Goal: Find specific page/section: Find specific page/section

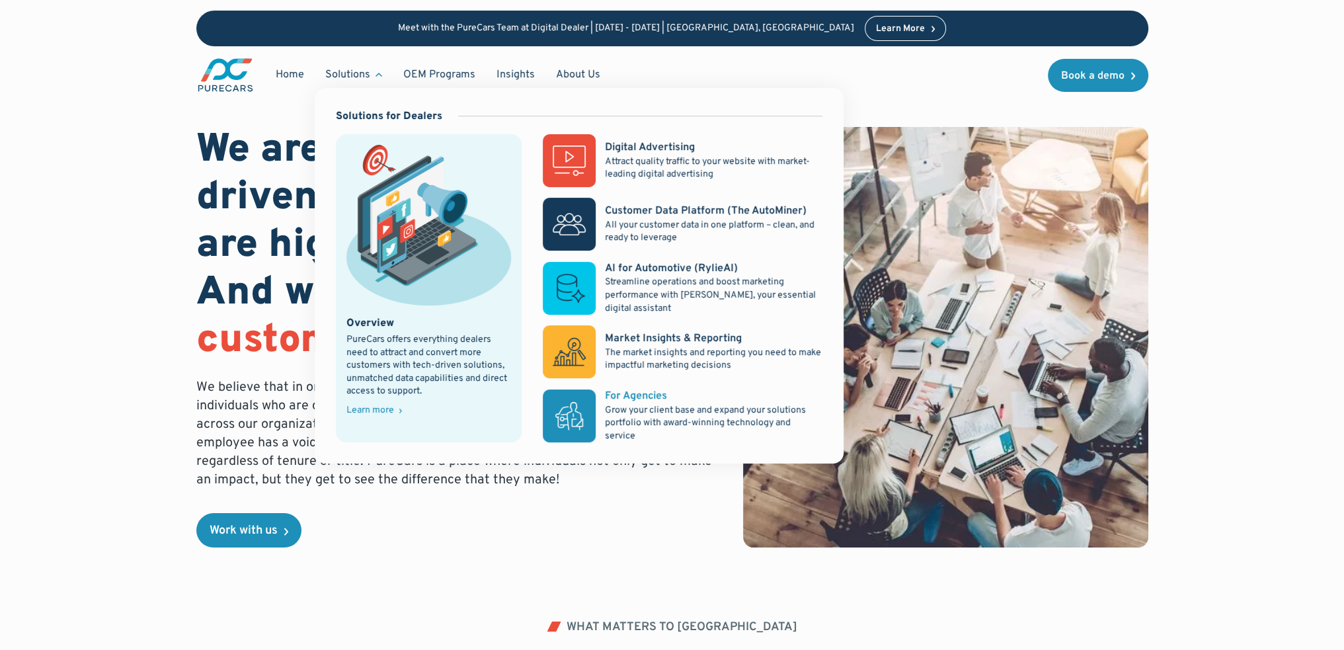
click at [630, 401] on div "For Agencies" at bounding box center [636, 396] width 62 height 15
click at [635, 394] on div "For Agencies" at bounding box center [636, 396] width 62 height 15
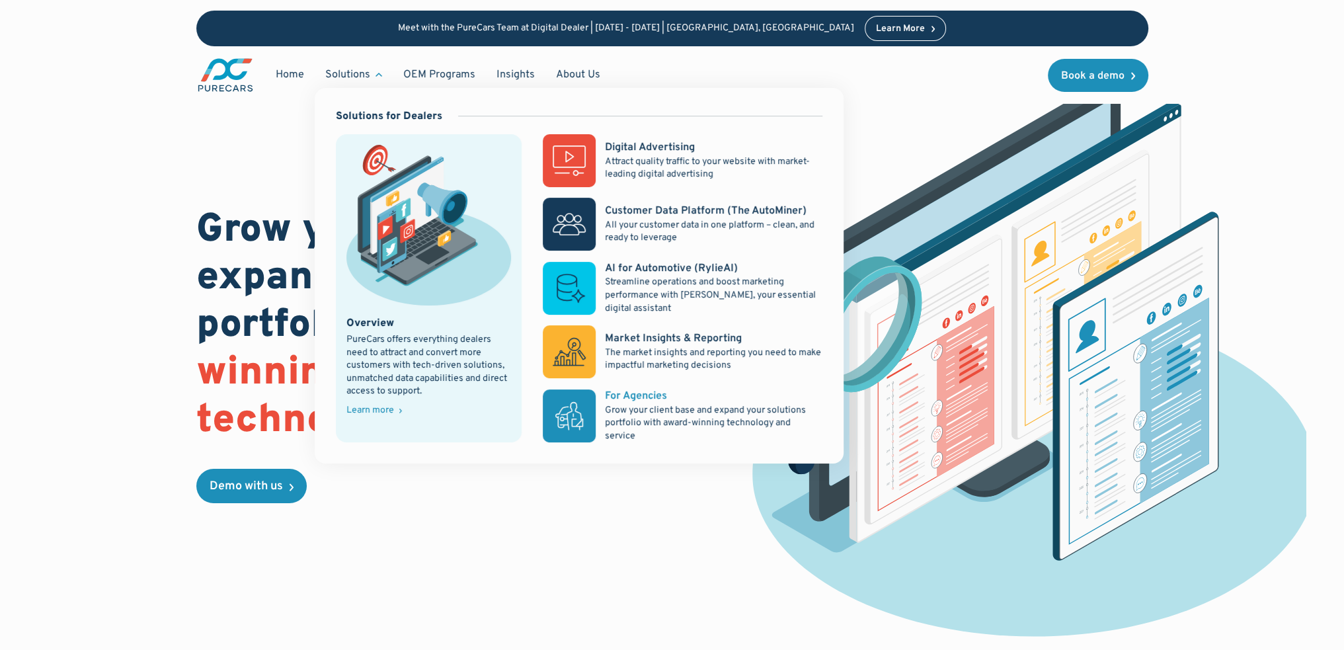
click at [641, 391] on div "For Agencies" at bounding box center [636, 396] width 62 height 15
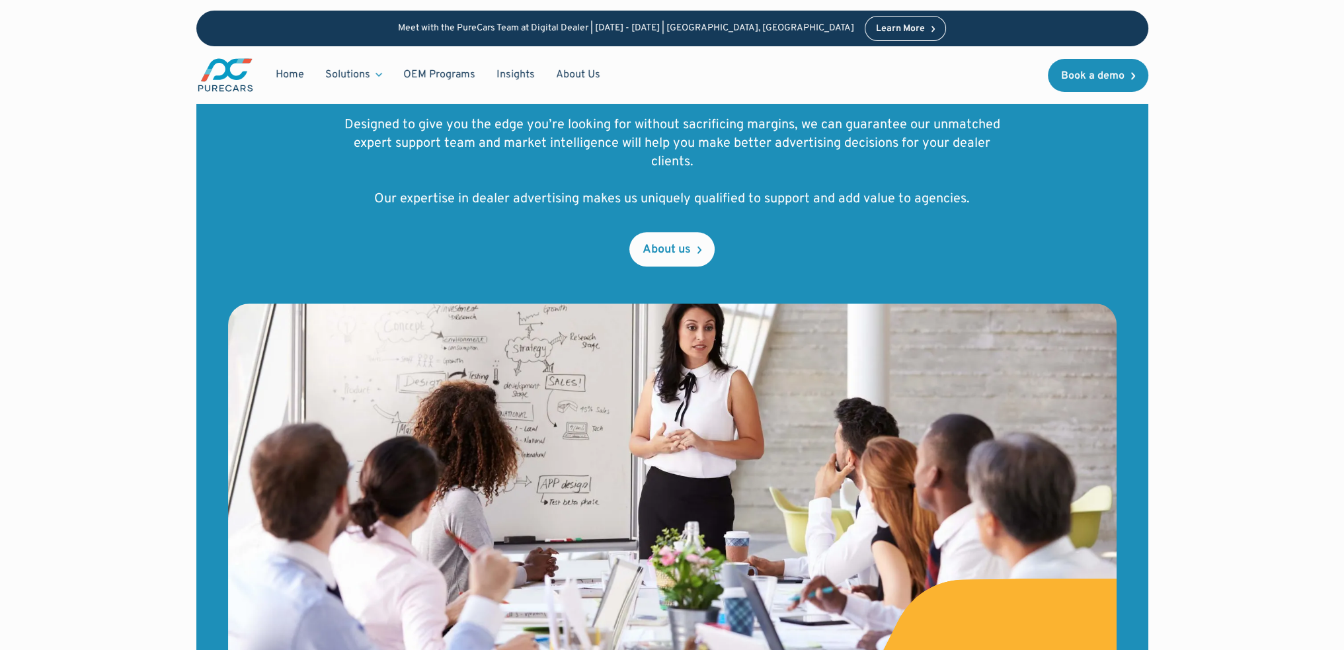
scroll to position [595, 0]
